Goal: Task Accomplishment & Management: Use online tool/utility

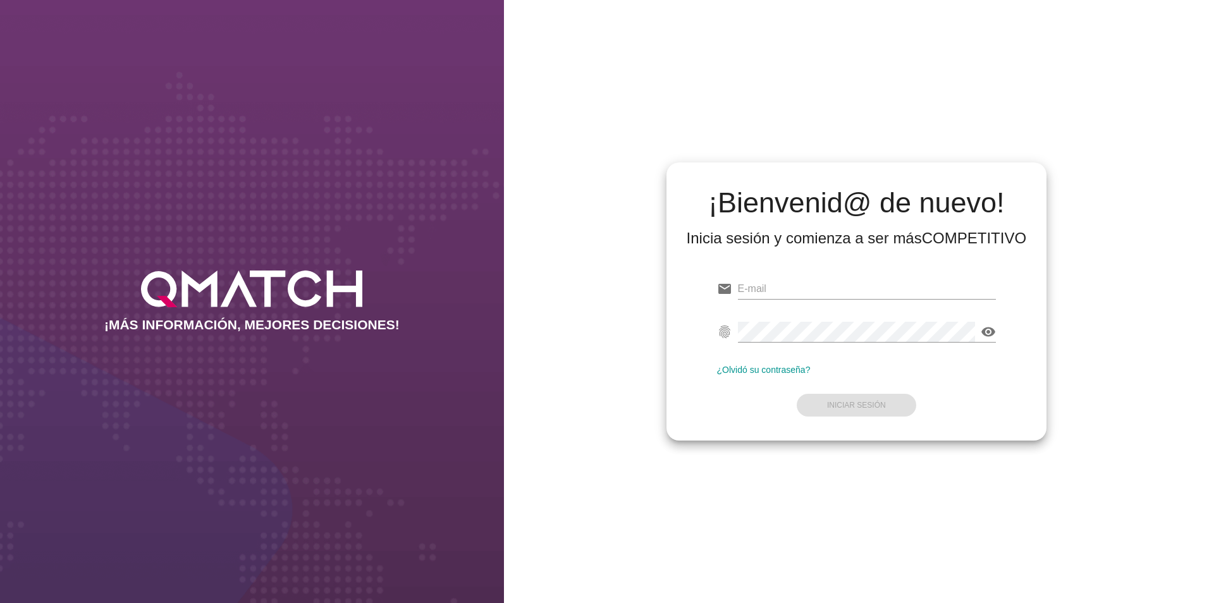
type input "[PERSON_NAME][EMAIL_ADDRESS][PERSON_NAME][PERSON_NAME][DOMAIN_NAME]"
click at [865, 394] on form "email [PERSON_NAME][EMAIL_ADDRESS][PERSON_NAME][PERSON_NAME][DOMAIN_NAME] finge…" at bounding box center [856, 345] width 279 height 149
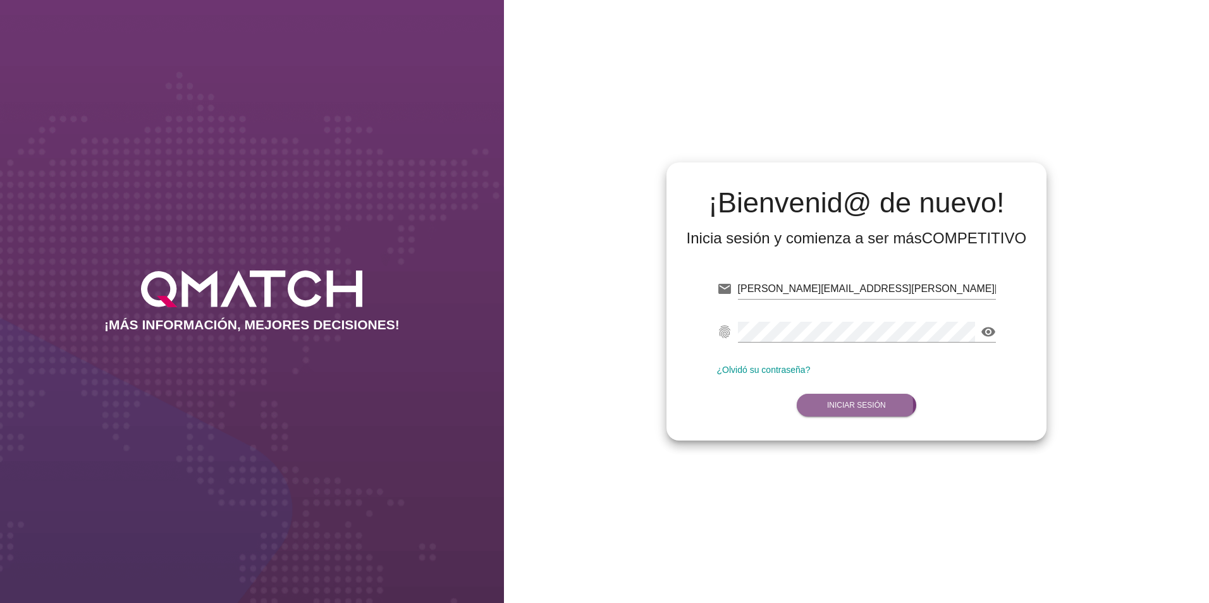
click at [865, 395] on button "Iniciar Sesión" at bounding box center [855, 405] width 119 height 23
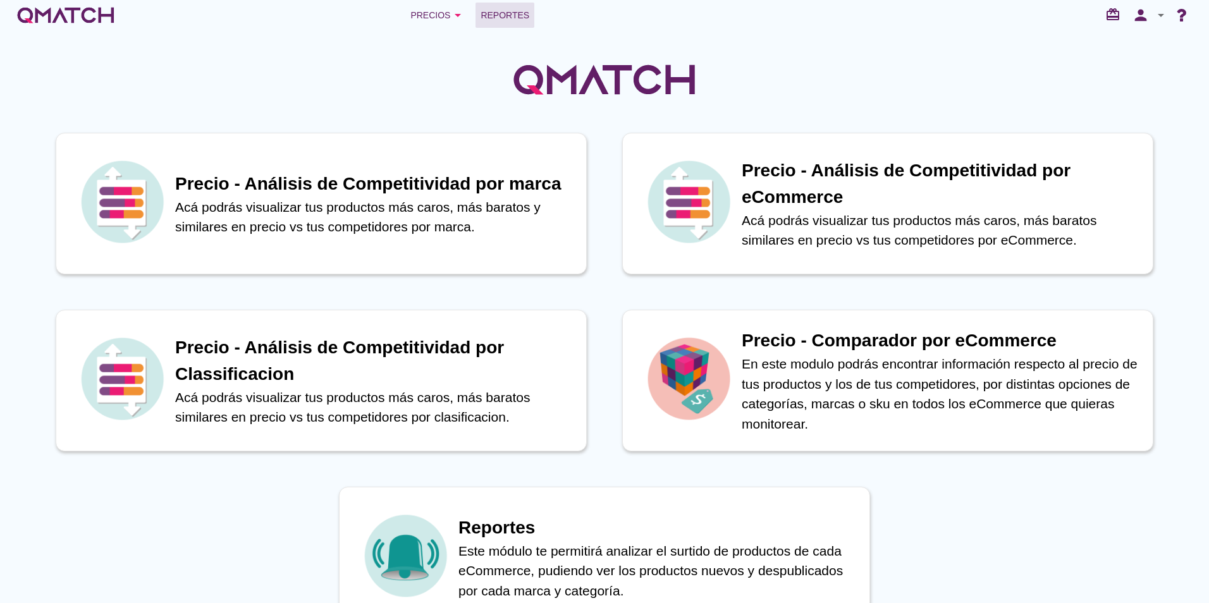
click at [507, 19] on span "Reportes" at bounding box center [504, 15] width 49 height 15
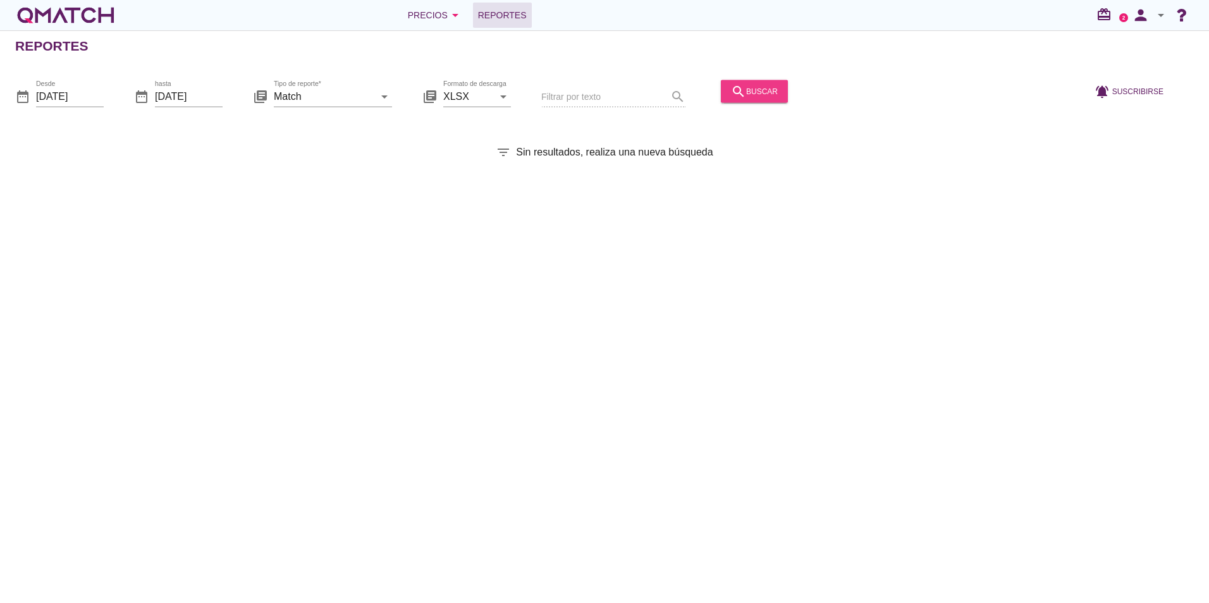
click at [761, 97] on div "search buscar" at bounding box center [754, 90] width 47 height 15
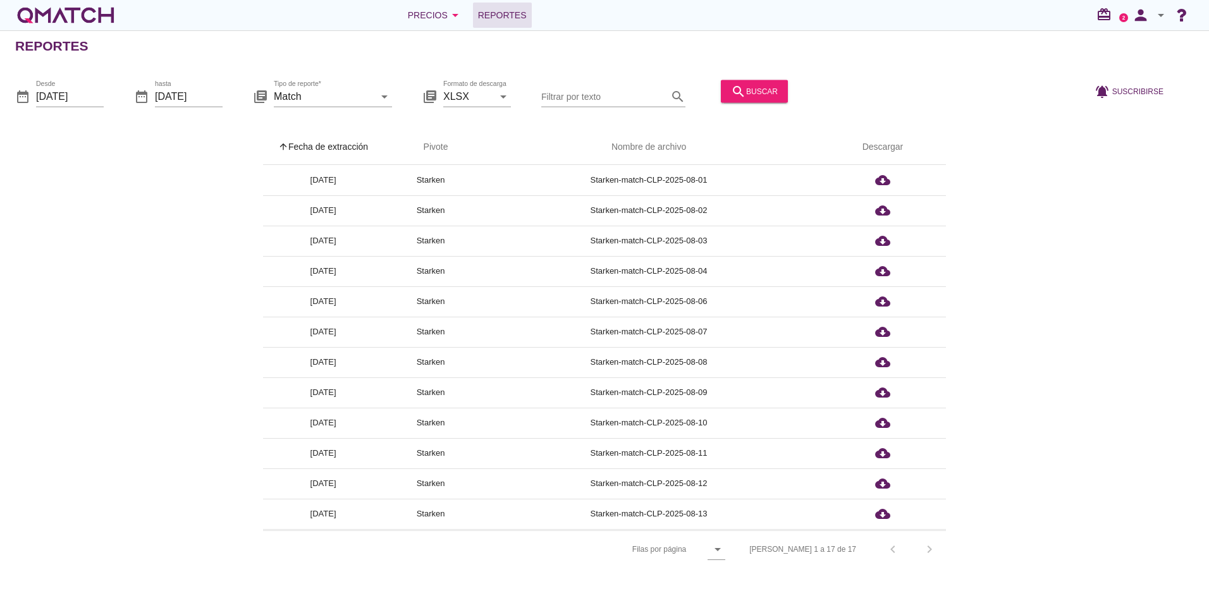
click at [922, 551] on div "[PERSON_NAME] 1 a 17 de 17 chevron_left chevron_right" at bounding box center [840, 549] width 212 height 30
click at [923, 551] on div "[PERSON_NAME] 1 a 17 de 17 chevron_left chevron_right" at bounding box center [840, 549] width 212 height 30
click at [344, 149] on th "arrow_upward Fecha de extracción" at bounding box center [323, 147] width 120 height 35
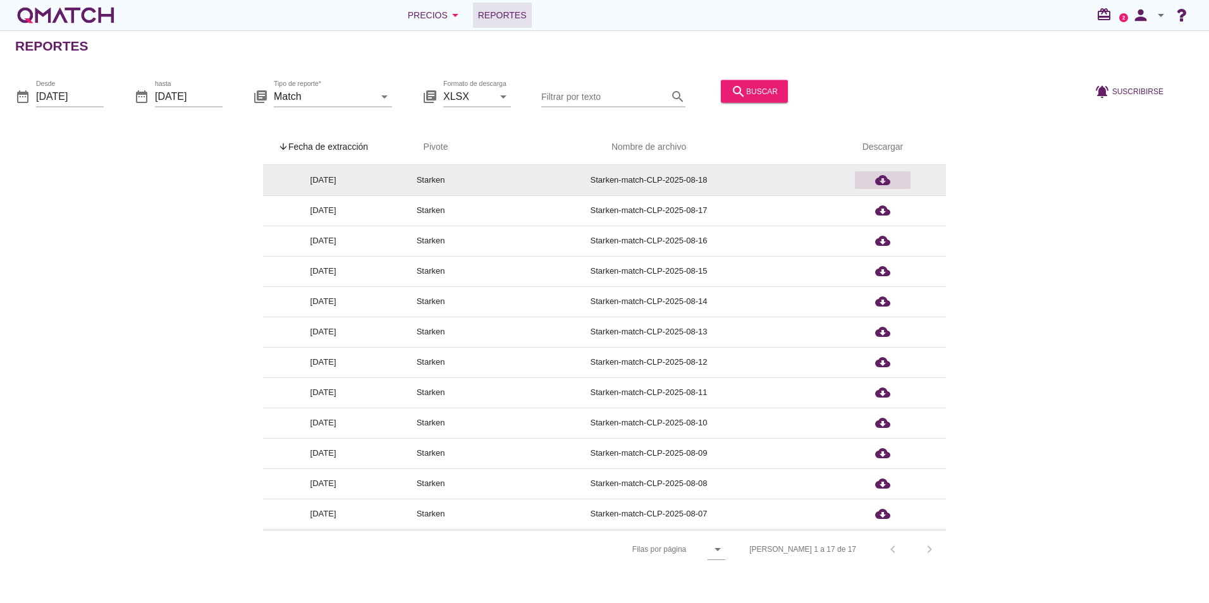
click at [892, 185] on div "cloud_download" at bounding box center [883, 180] width 46 height 15
